Goal: Transaction & Acquisition: Purchase product/service

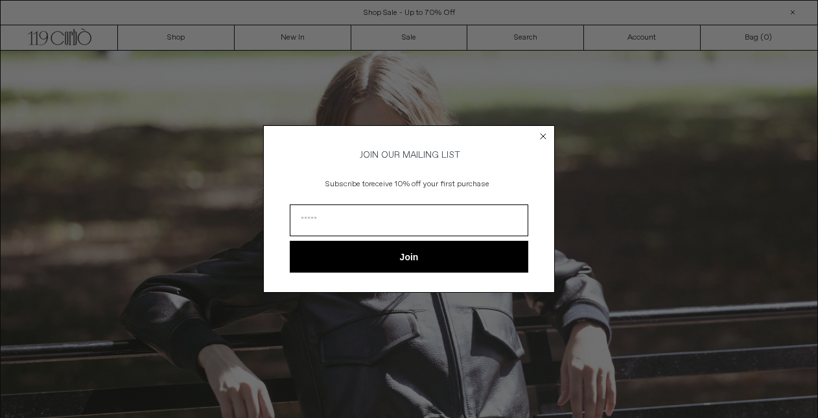
click at [545, 130] on circle "Close dialog" at bounding box center [544, 136] width 12 height 12
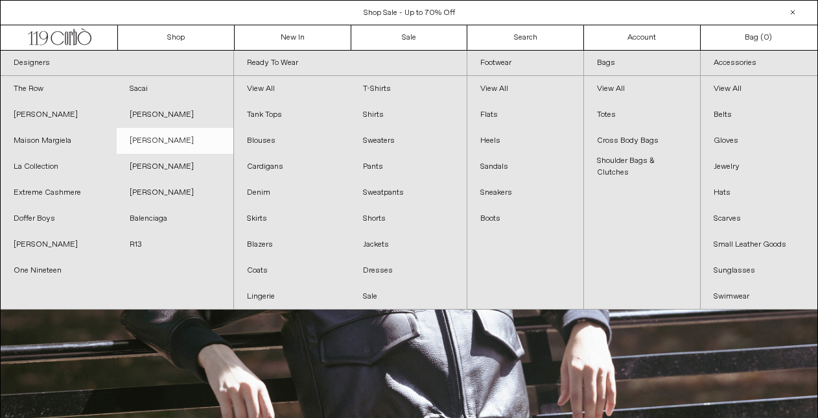
click at [180, 141] on link "[PERSON_NAME]" at bounding box center [175, 141] width 116 height 26
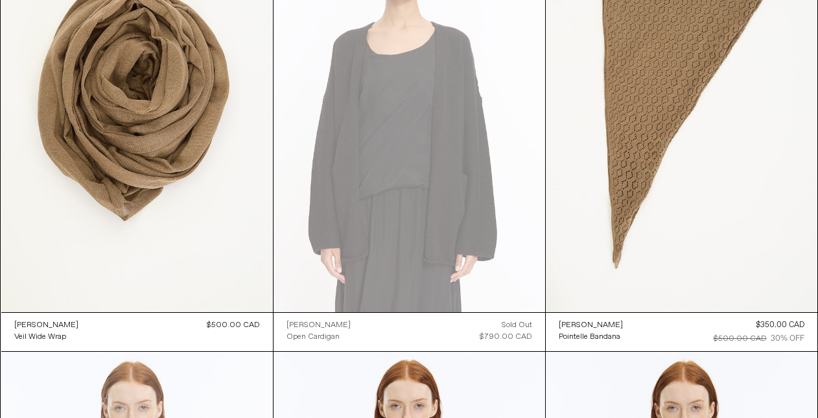
scroll to position [3264, 0]
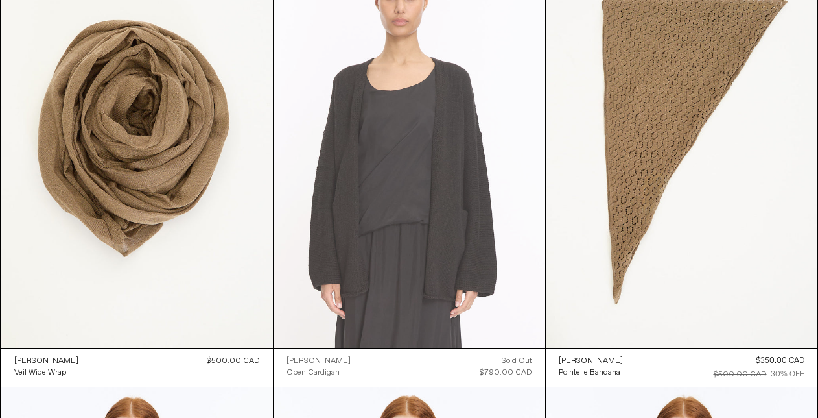
click at [412, 171] on at bounding box center [410, 144] width 272 height 408
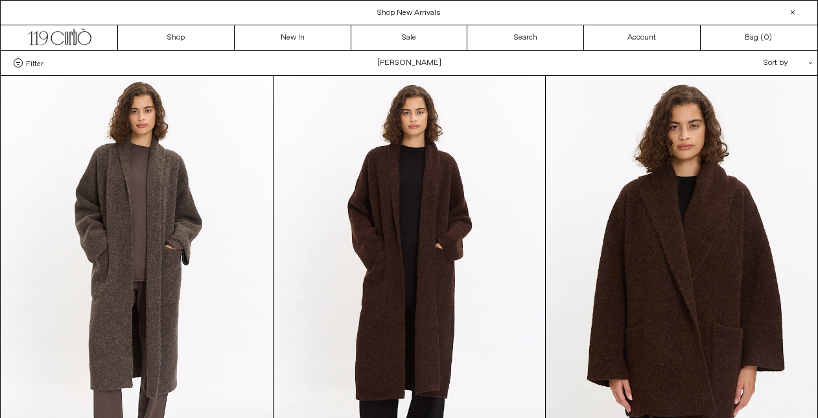
scroll to position [0, 0]
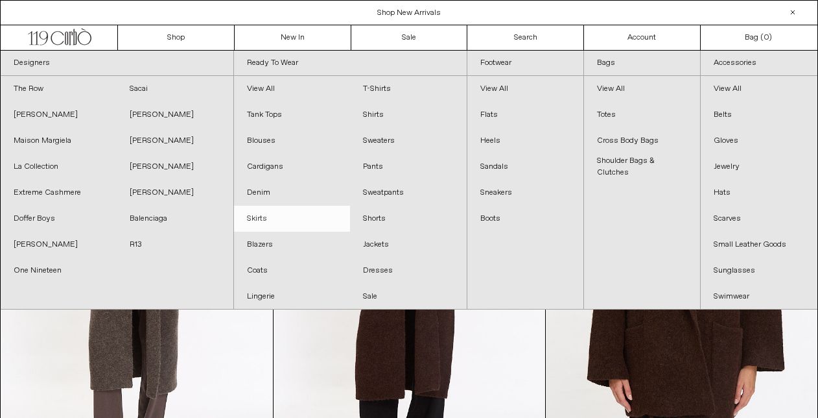
click at [264, 222] on link "Skirts" at bounding box center [292, 219] width 116 height 26
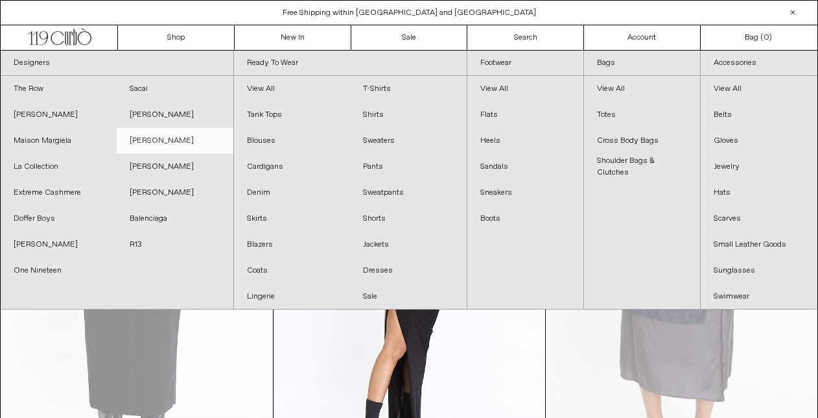
click at [156, 138] on link "[PERSON_NAME]" at bounding box center [175, 141] width 116 height 26
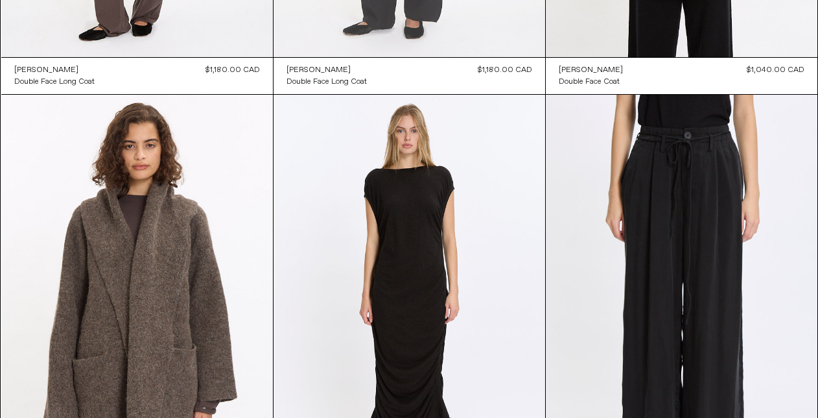
scroll to position [221, 0]
